Goal: Task Accomplishment & Management: Use online tool/utility

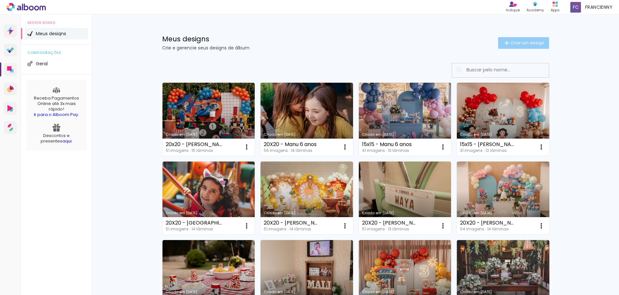
click at [524, 46] on paper-button "Criar um design" at bounding box center [523, 43] width 51 height 12
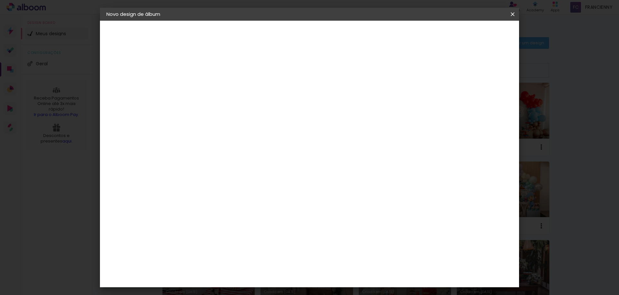
click at [212, 85] on input at bounding box center [212, 87] width 0 height 10
type input "20x20 - Veronica Mexico"
type paper-input "20x20 - Veronica Mexico"
click at [0, 0] on slot "Avançar" at bounding box center [0, 0] width 0 height 0
click at [228, 124] on input at bounding box center [228, 123] width 65 height 8
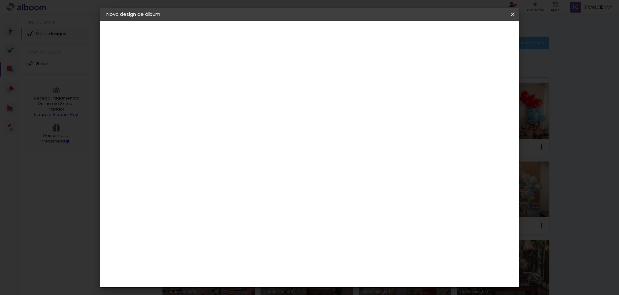
type input "go"
type paper-input "go"
click at [224, 145] on div "Go image" at bounding box center [216, 147] width 16 height 10
click at [0, 0] on slot "Avançar" at bounding box center [0, 0] width 0 height 0
click at [237, 107] on input "text" at bounding box center [224, 112] width 25 height 10
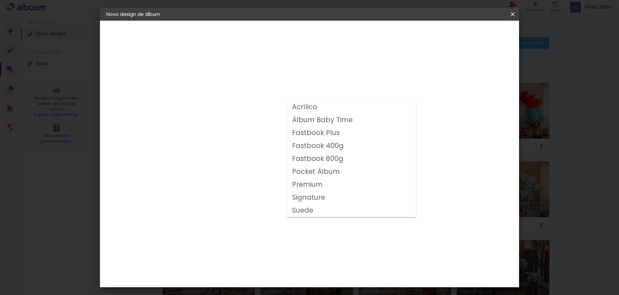
click at [0, 0] on slot "Fastbook 800g" at bounding box center [0, 0] width 0 height 0
type input "Fastbook 800g"
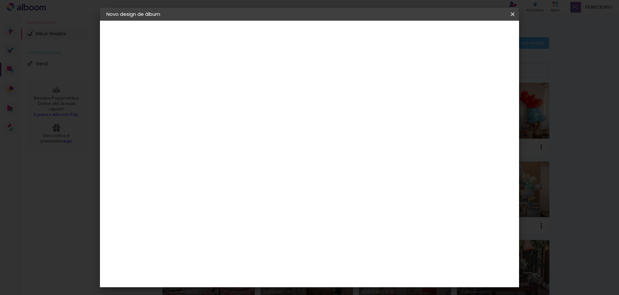
scroll to position [66, 0]
click at [255, 215] on span "20 × 20" at bounding box center [240, 225] width 30 height 21
click at [0, 0] on slot "Avançar" at bounding box center [0, 0] width 0 height 0
click at [436, 69] on div at bounding box center [433, 70] width 6 height 6
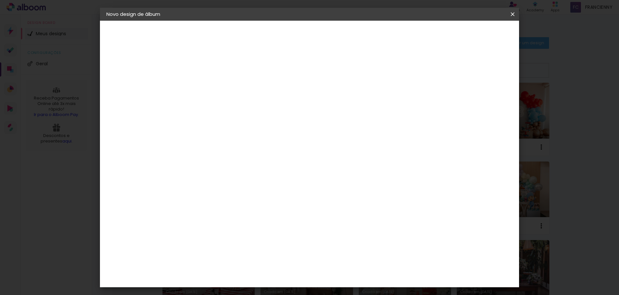
type paper-checkbox "on"
click at [473, 35] on span "Iniciar design" at bounding box center [457, 34] width 29 height 5
click at [473, 34] on span "Iniciar design" at bounding box center [457, 34] width 29 height 5
click at [0, 0] on slot "Mostrar sangria" at bounding box center [0, 0] width 0 height 0
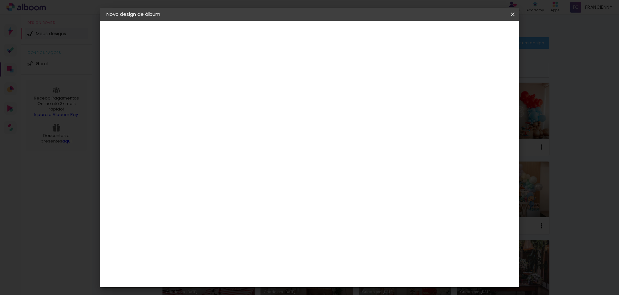
click at [473, 32] on span "Iniciar design" at bounding box center [457, 34] width 29 height 5
click at [473, 35] on span "Iniciar design" at bounding box center [457, 34] width 29 height 5
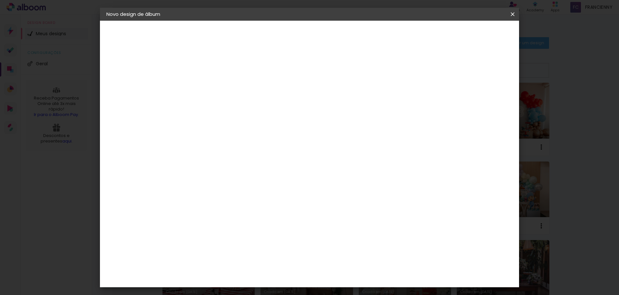
click at [473, 35] on span "Iniciar design" at bounding box center [457, 34] width 29 height 5
click at [467, 66] on div "Mostrar sangria" at bounding box center [457, 70] width 43 height 8
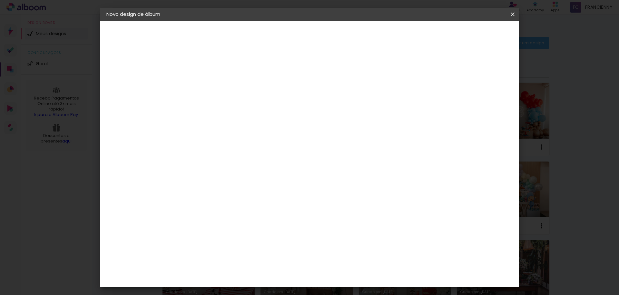
click at [0, 0] on slot "Mostrar sangria" at bounding box center [0, 0] width 0 height 0
click at [479, 26] on header "Revisão Verifique as configurações do seu álbum. Voltar Iniciar design" at bounding box center [336, 37] width 305 height 33
click at [473, 32] on span "Iniciar design" at bounding box center [457, 34] width 29 height 5
click at [0, 0] on slot "Voltar" at bounding box center [0, 0] width 0 height 0
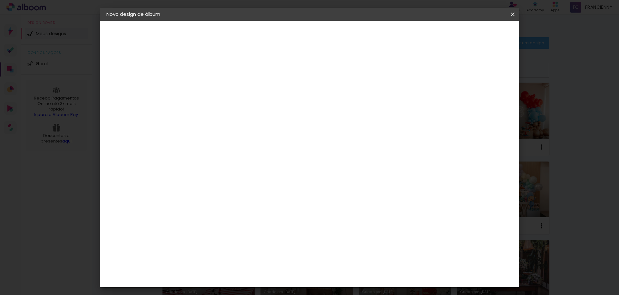
click at [247, 106] on div "Escolha o tamanho" at bounding box center [228, 120] width 37 height 30
click at [247, 105] on div "Escolha o tamanho" at bounding box center [228, 120] width 37 height 30
click at [0, 0] on iron-icon at bounding box center [0, 0] width 0 height 0
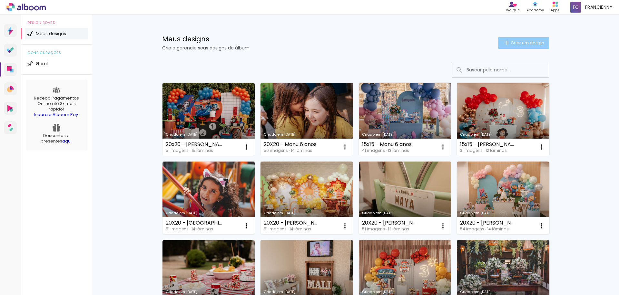
click at [534, 43] on span "Criar um design" at bounding box center [528, 43] width 34 height 4
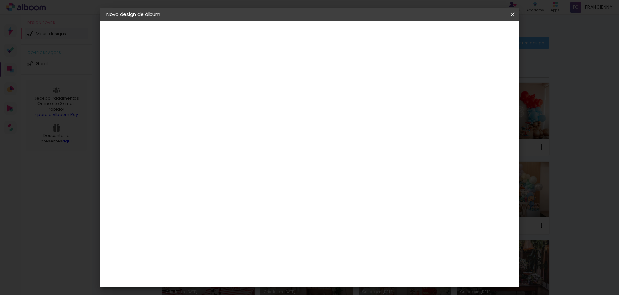
click at [212, 91] on input at bounding box center [212, 87] width 0 height 10
click at [212, 88] on input at bounding box center [212, 87] width 0 height 10
type input "20x20 - Veronica Mexico"
type paper-input "20x20 - Veronica Mexico"
click at [0, 0] on slot "Avançar" at bounding box center [0, 0] width 0 height 0
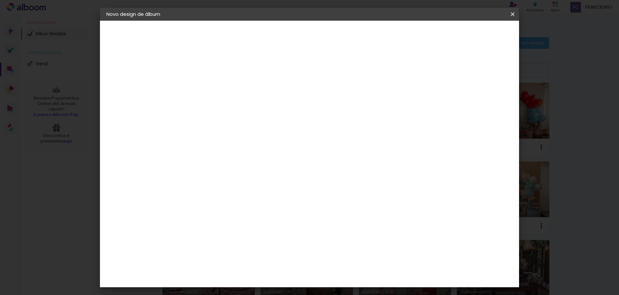
click at [259, 123] on input at bounding box center [228, 123] width 65 height 8
type input "go"
type paper-input "go"
click at [224, 147] on div "Go image" at bounding box center [216, 147] width 16 height 10
click at [0, 0] on slot "Avançar" at bounding box center [0, 0] width 0 height 0
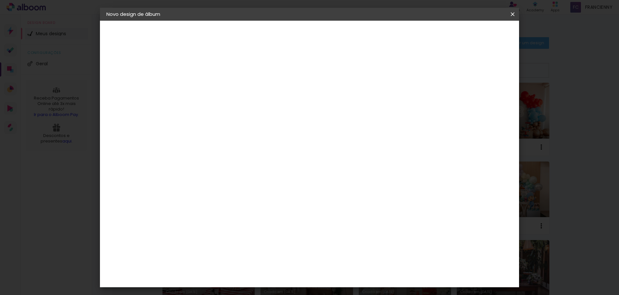
click at [237, 107] on input "text" at bounding box center [224, 112] width 25 height 10
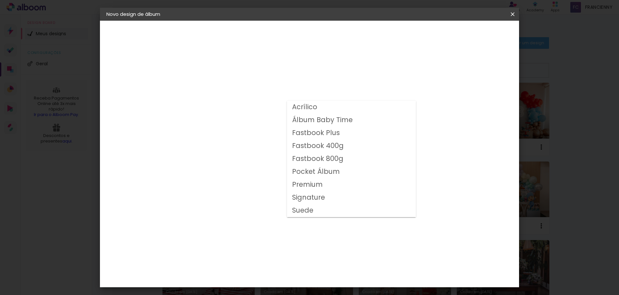
click at [0, 0] on slot "Fastbook 800g" at bounding box center [0, 0] width 0 height 0
type input "Fastbook 800g"
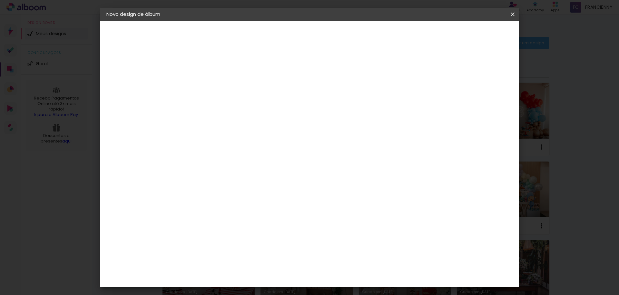
scroll to position [70, 0]
click at [255, 210] on span "20 × 20" at bounding box center [240, 220] width 30 height 21
click at [0, 0] on slot "Avançar" at bounding box center [0, 0] width 0 height 0
click at [0, 0] on slot "Mostrar sangria" at bounding box center [0, 0] width 0 height 0
type paper-checkbox "on"
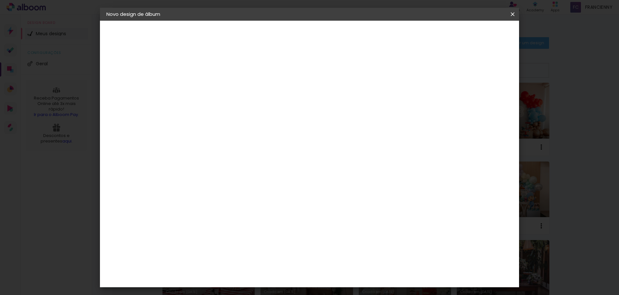
click at [473, 36] on span "Iniciar design" at bounding box center [457, 34] width 29 height 5
click at [473, 34] on span "Iniciar design" at bounding box center [457, 34] width 29 height 5
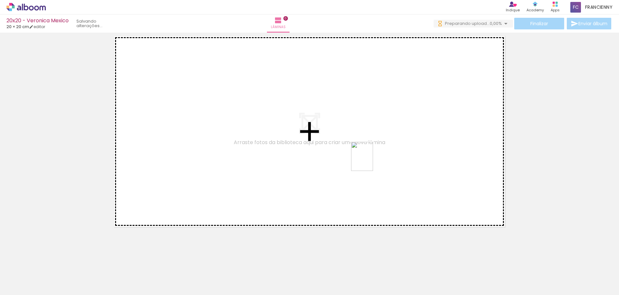
drag, startPoint x: 315, startPoint y: 279, endPoint x: 371, endPoint y: 161, distance: 130.2
click at [371, 161] on quentale-workspace at bounding box center [309, 147] width 619 height 295
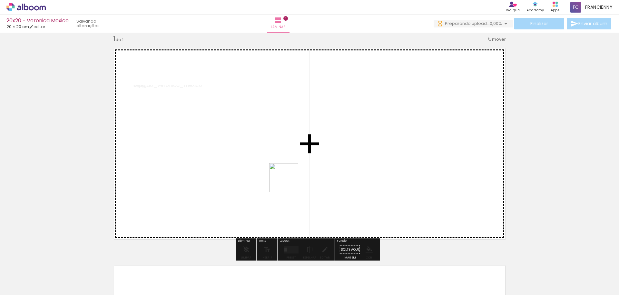
drag, startPoint x: 392, startPoint y: 268, endPoint x: 287, endPoint y: 181, distance: 136.2
click at [287, 181] on quentale-workspace at bounding box center [309, 147] width 619 height 295
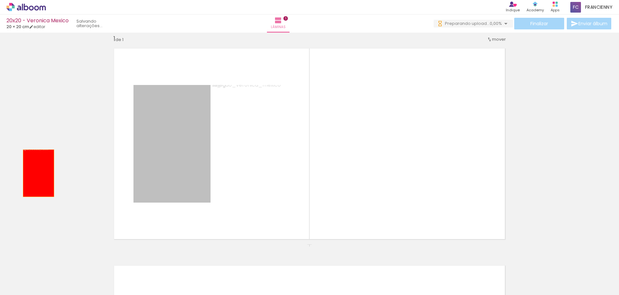
drag, startPoint x: 171, startPoint y: 173, endPoint x: 36, endPoint y: 173, distance: 134.8
click at [36, 173] on div "Inserir lâmina 1 de 1" at bounding box center [309, 244] width 619 height 434
